Goal: Transaction & Acquisition: Purchase product/service

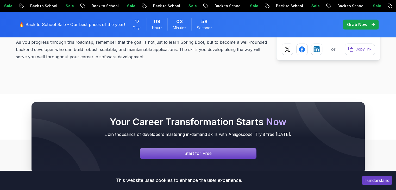
scroll to position [6715, 0]
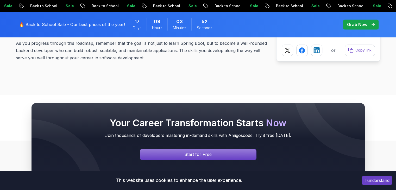
click at [361, 24] on p "Grab Now" at bounding box center [357, 24] width 20 height 6
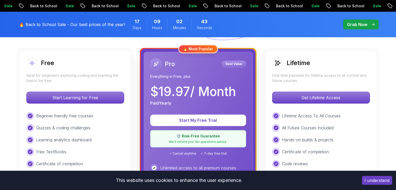
scroll to position [142, 0]
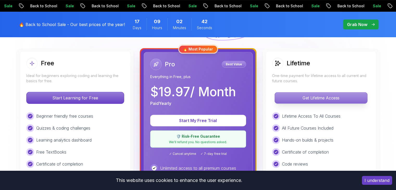
click at [303, 98] on p "Get Lifetime Access" at bounding box center [320, 97] width 92 height 11
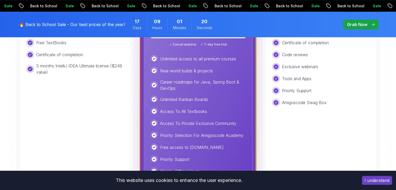
scroll to position [253, 0]
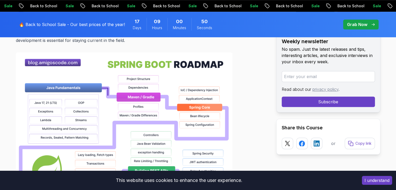
scroll to position [373, 0]
